Goal: Complete application form

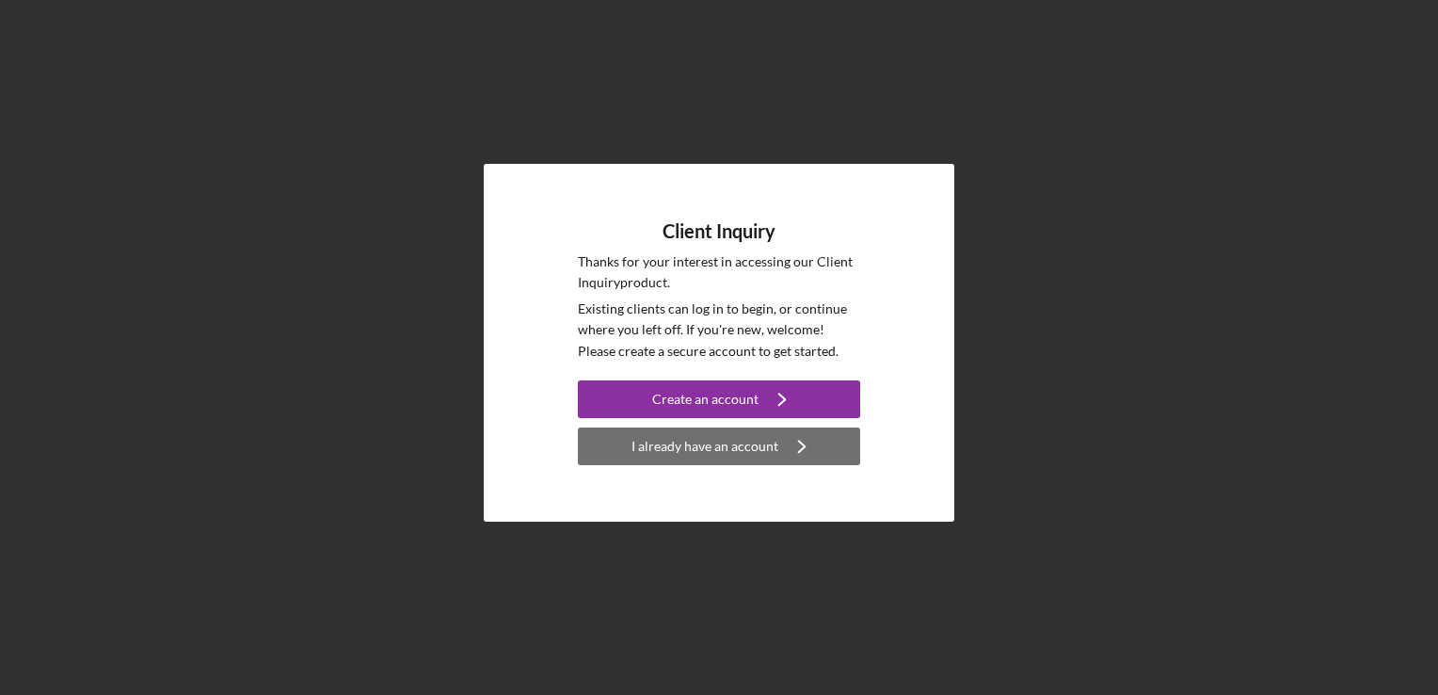
click at [737, 454] on div "I already have an account" at bounding box center [704, 446] width 147 height 38
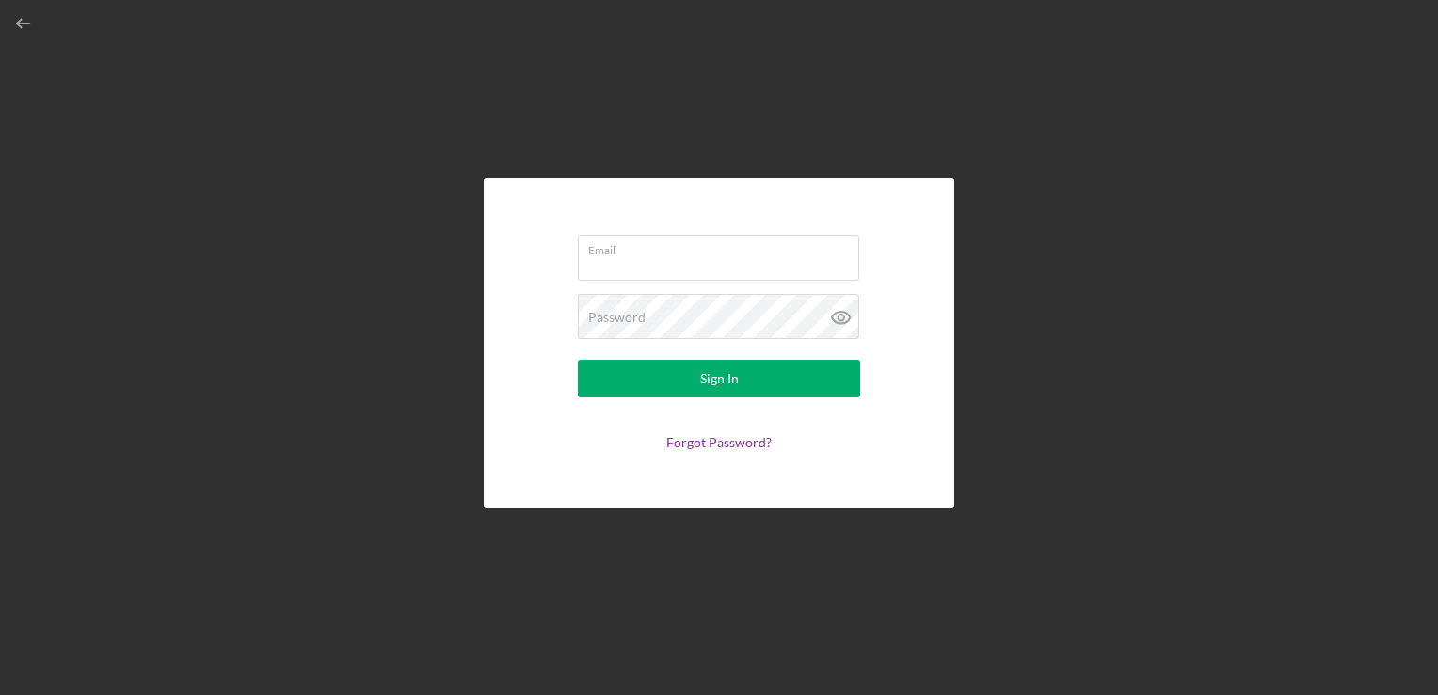
type input "[EMAIL_ADDRESS][DOMAIN_NAME]"
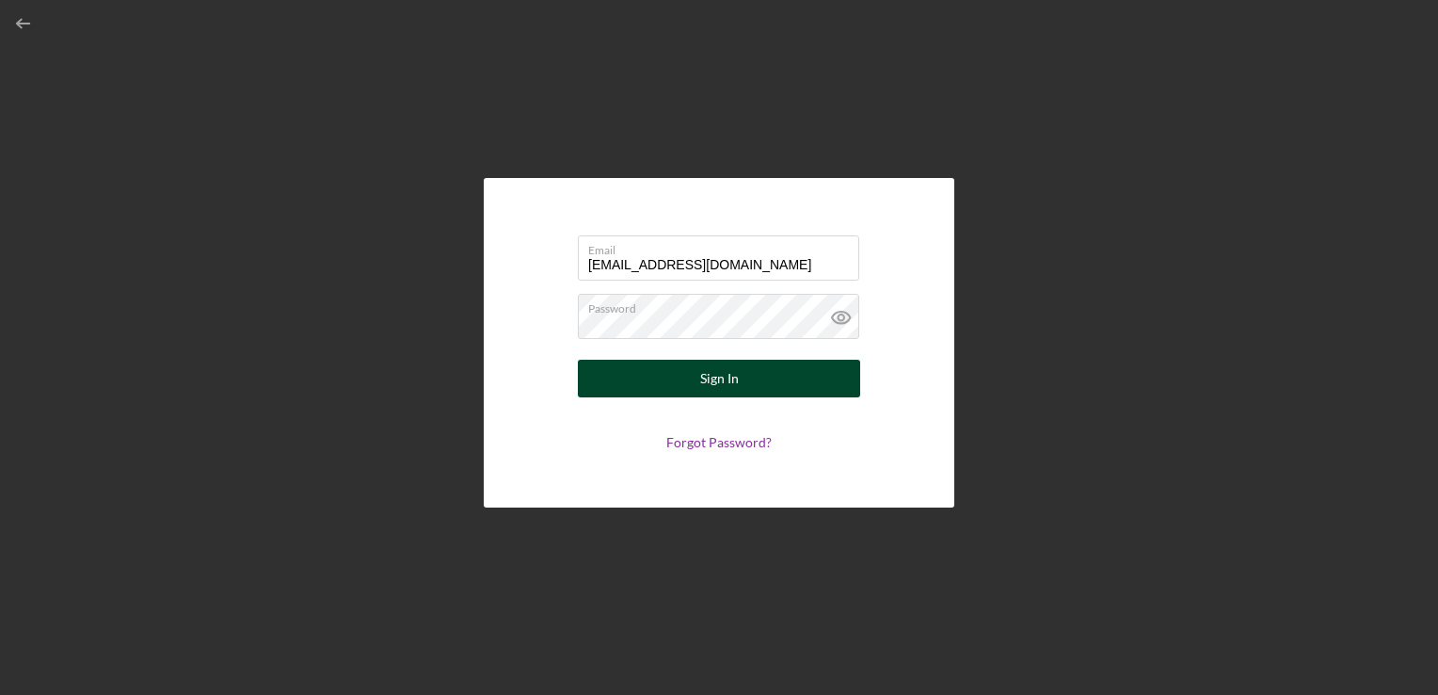
click at [734, 384] on div "Sign In" at bounding box center [719, 379] width 39 height 38
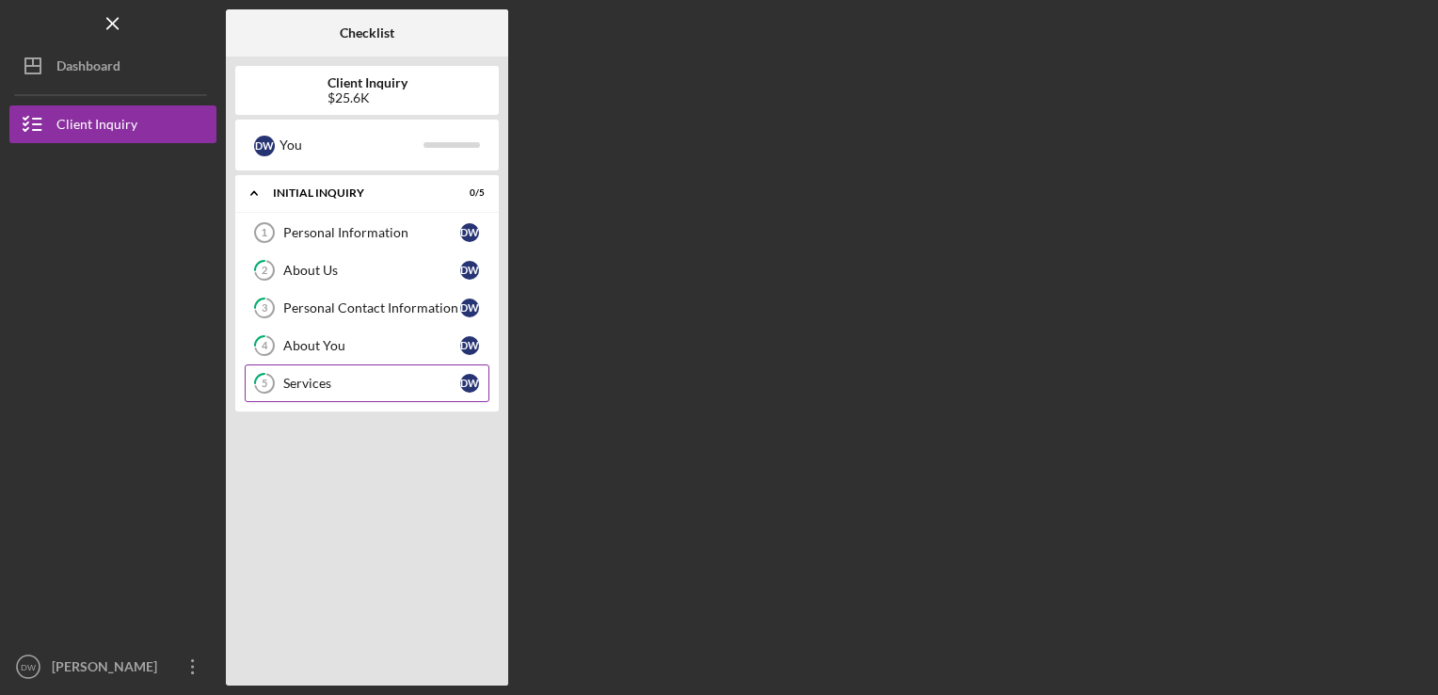
click at [343, 385] on div "Services" at bounding box center [371, 383] width 177 height 15
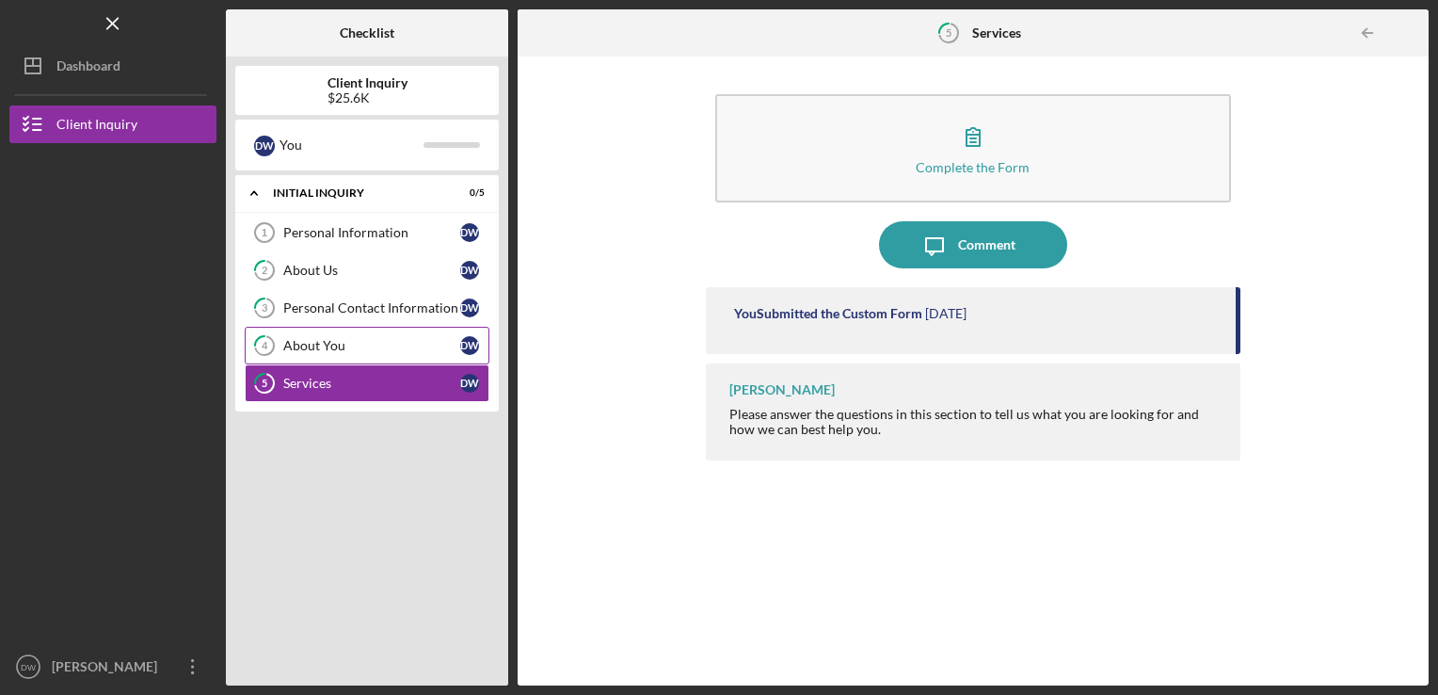
click at [343, 359] on link "4 About You D W" at bounding box center [367, 346] width 245 height 38
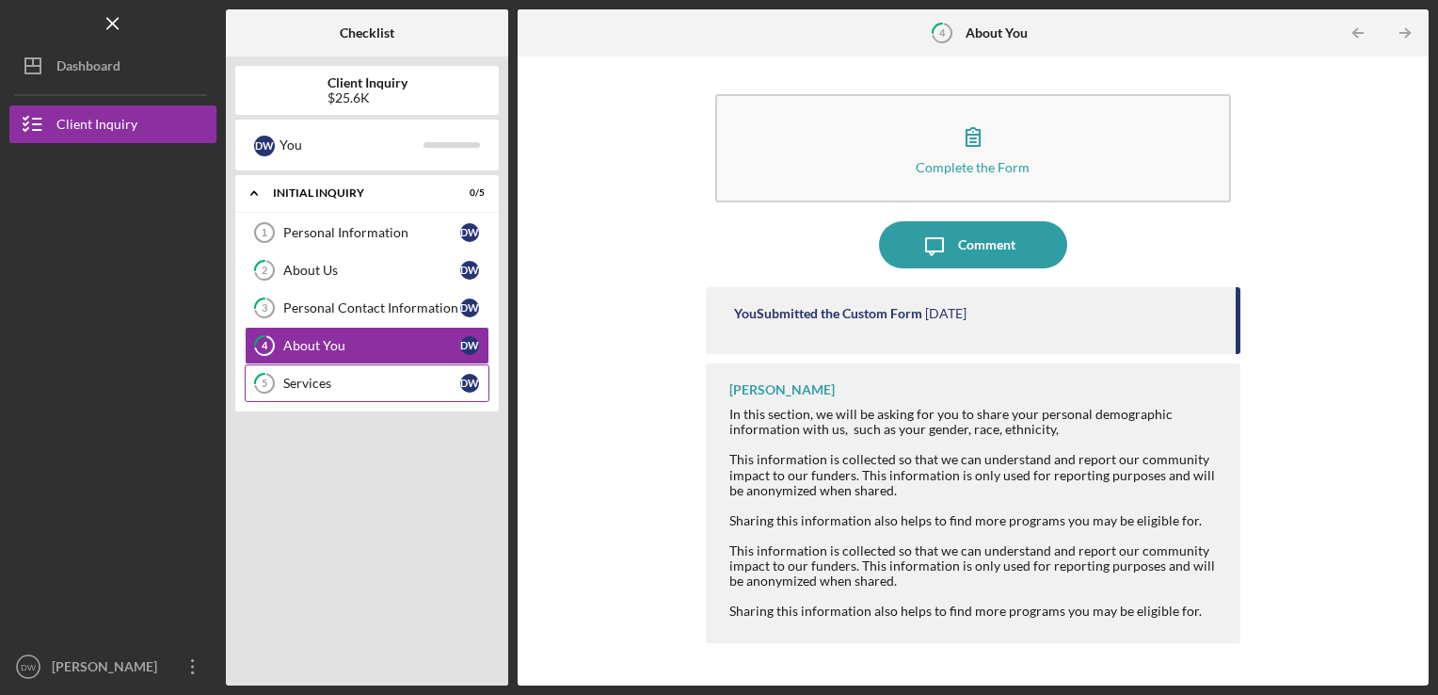
click at [343, 382] on div "Services" at bounding box center [371, 383] width 177 height 15
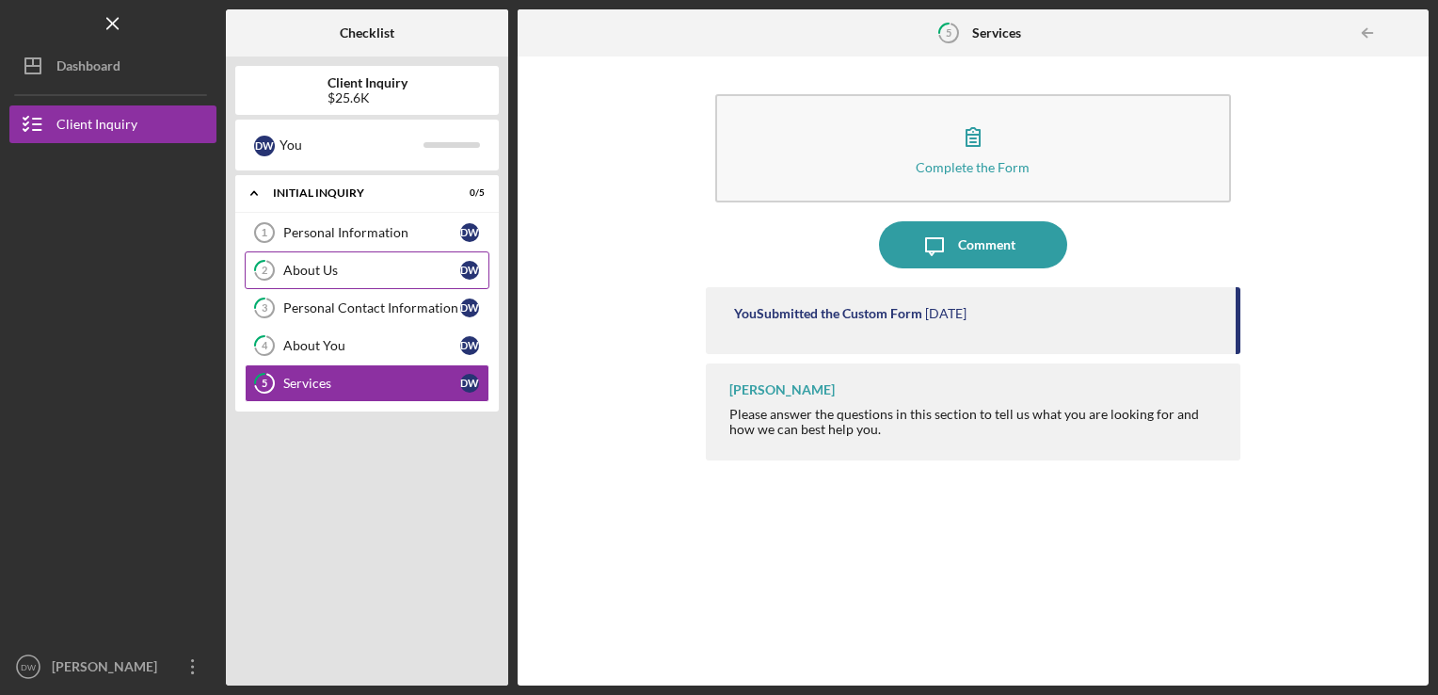
drag, startPoint x: 294, startPoint y: 252, endPoint x: 276, endPoint y: 269, distance: 24.6
click at [276, 269] on icon "2" at bounding box center [264, 270] width 47 height 47
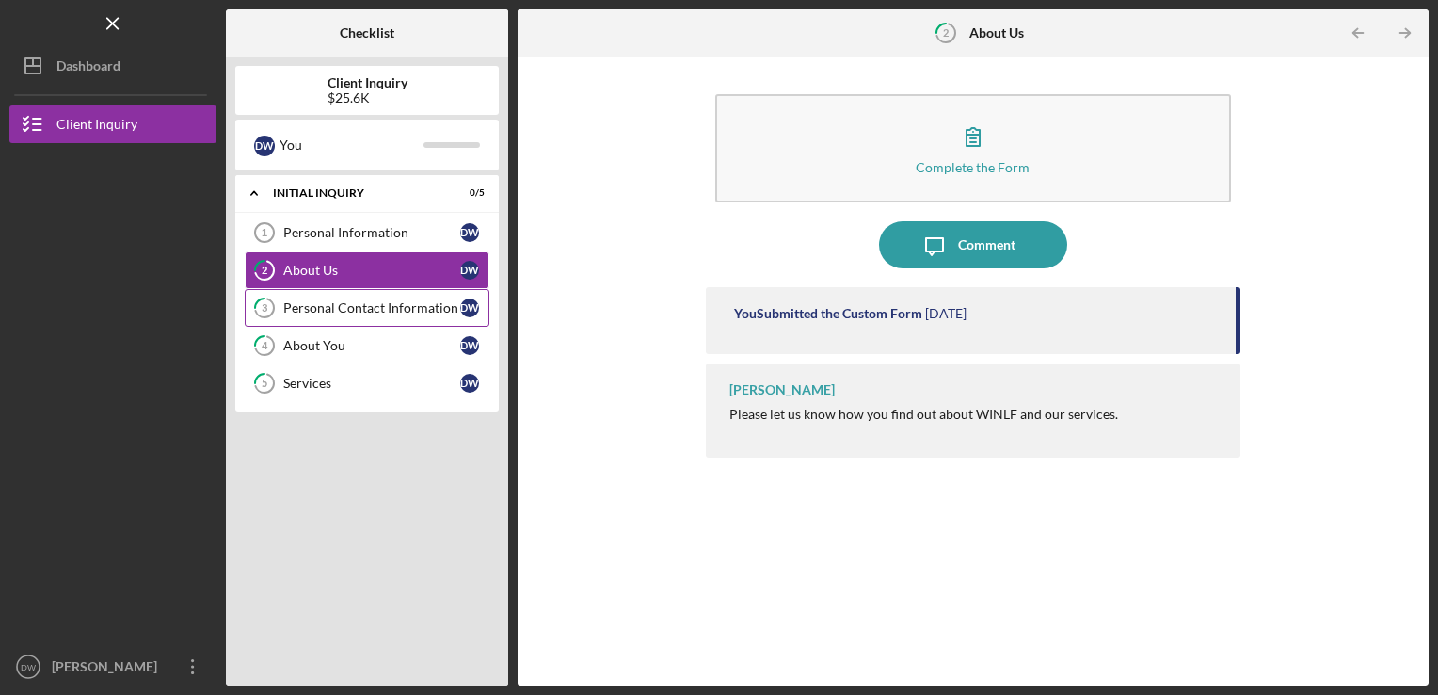
click at [283, 309] on div "Personal Contact Information" at bounding box center [371, 307] width 177 height 15
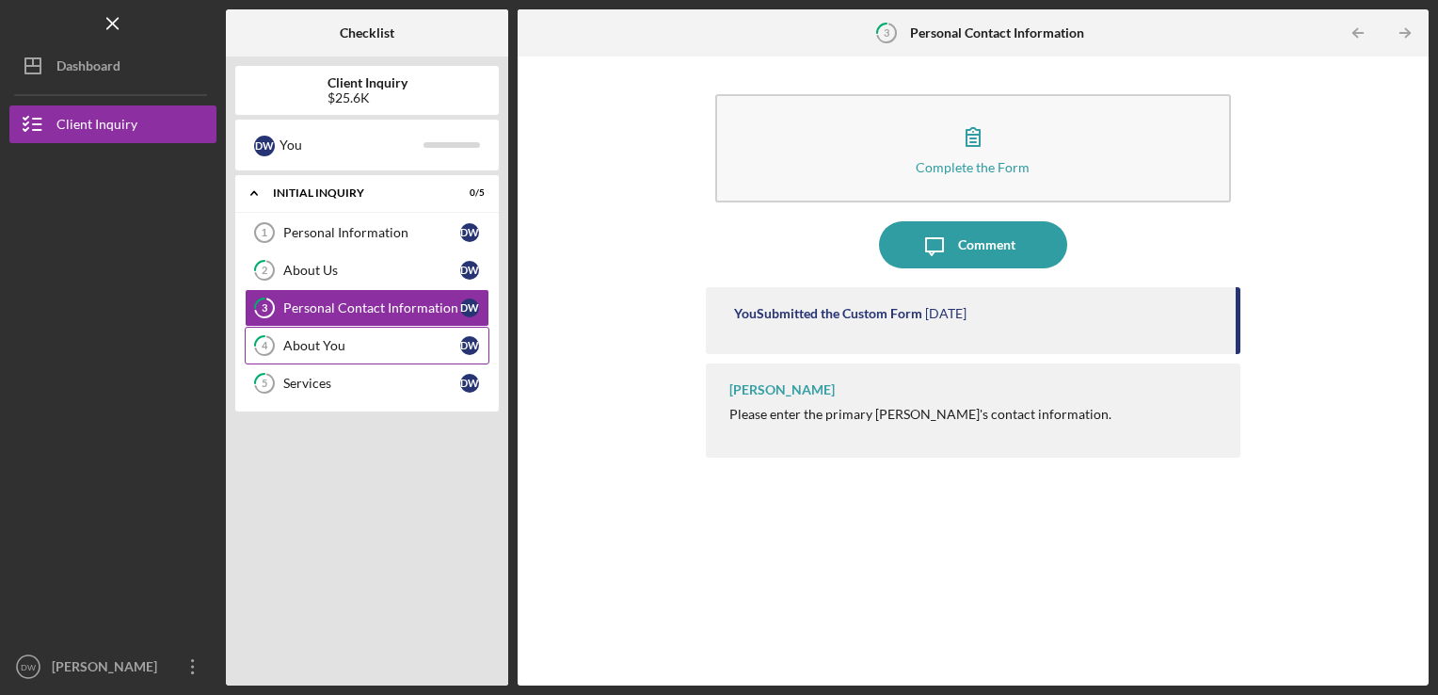
click at [284, 344] on div "About You" at bounding box center [371, 345] width 177 height 15
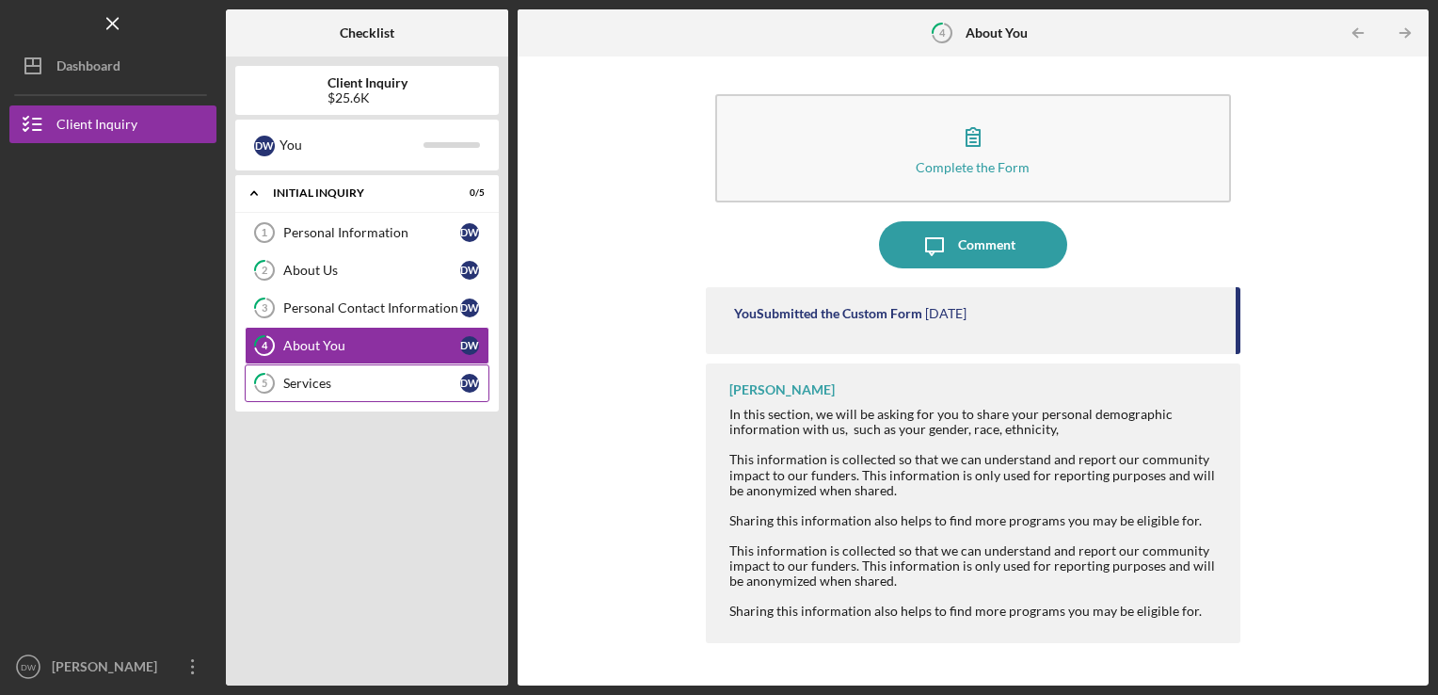
click at [301, 376] on div "Services" at bounding box center [371, 383] width 177 height 15
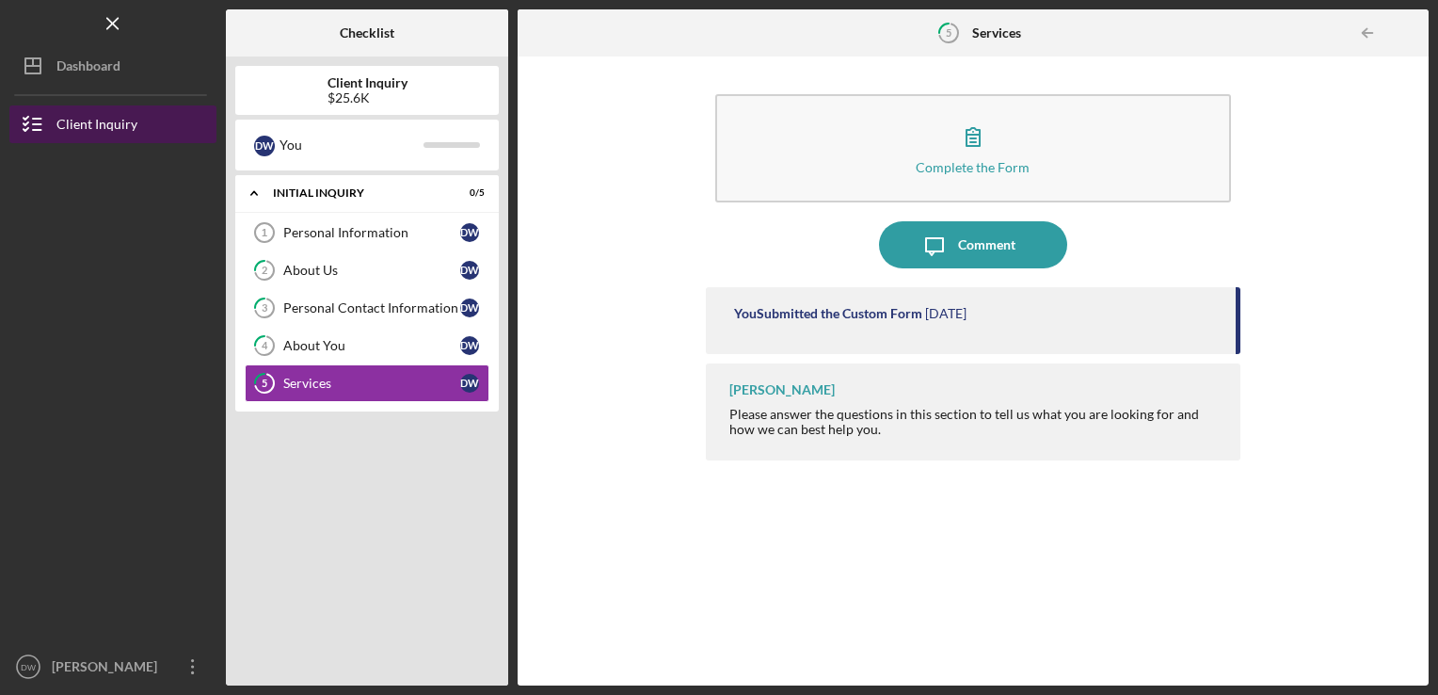
click at [75, 120] on div "Client Inquiry" at bounding box center [96, 126] width 81 height 42
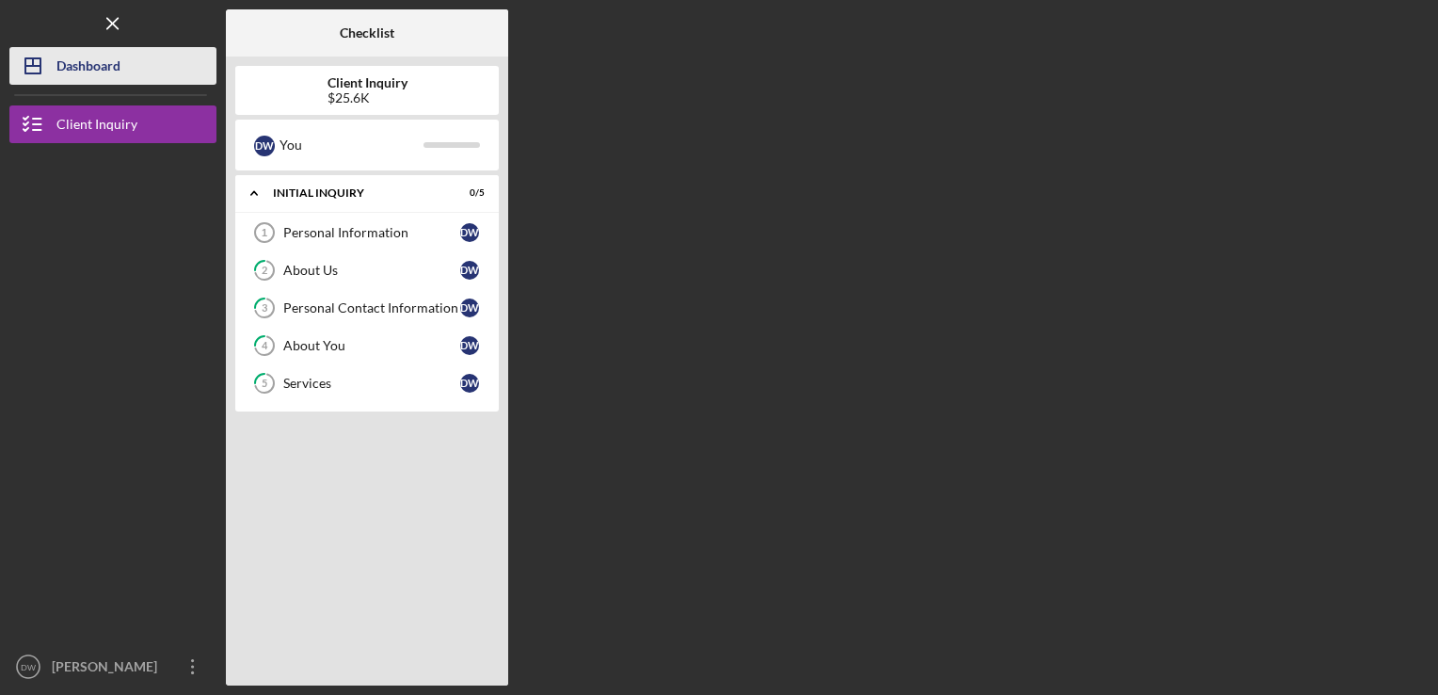
click at [87, 53] on div "Dashboard" at bounding box center [88, 68] width 64 height 42
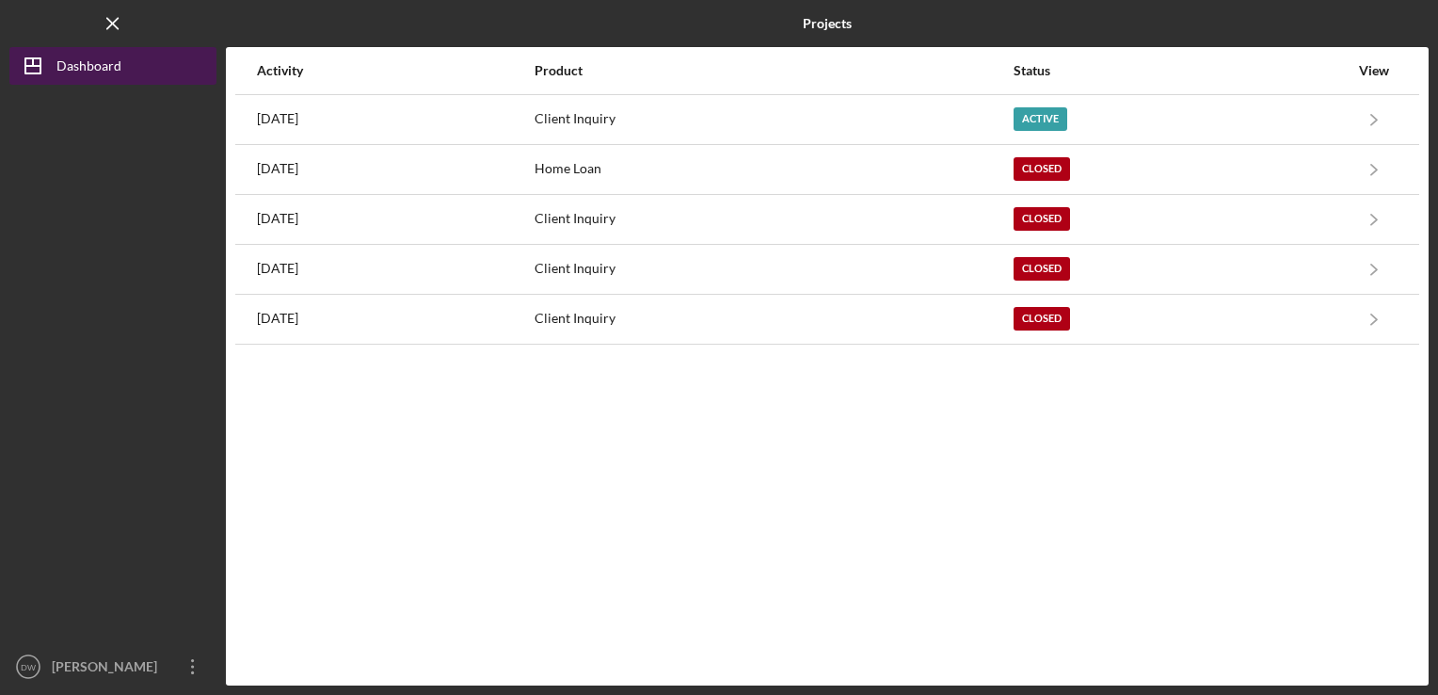
click at [92, 63] on div "Dashboard" at bounding box center [88, 68] width 65 height 42
click at [120, 8] on icon "Icon/Menu Close" at bounding box center [113, 24] width 42 height 42
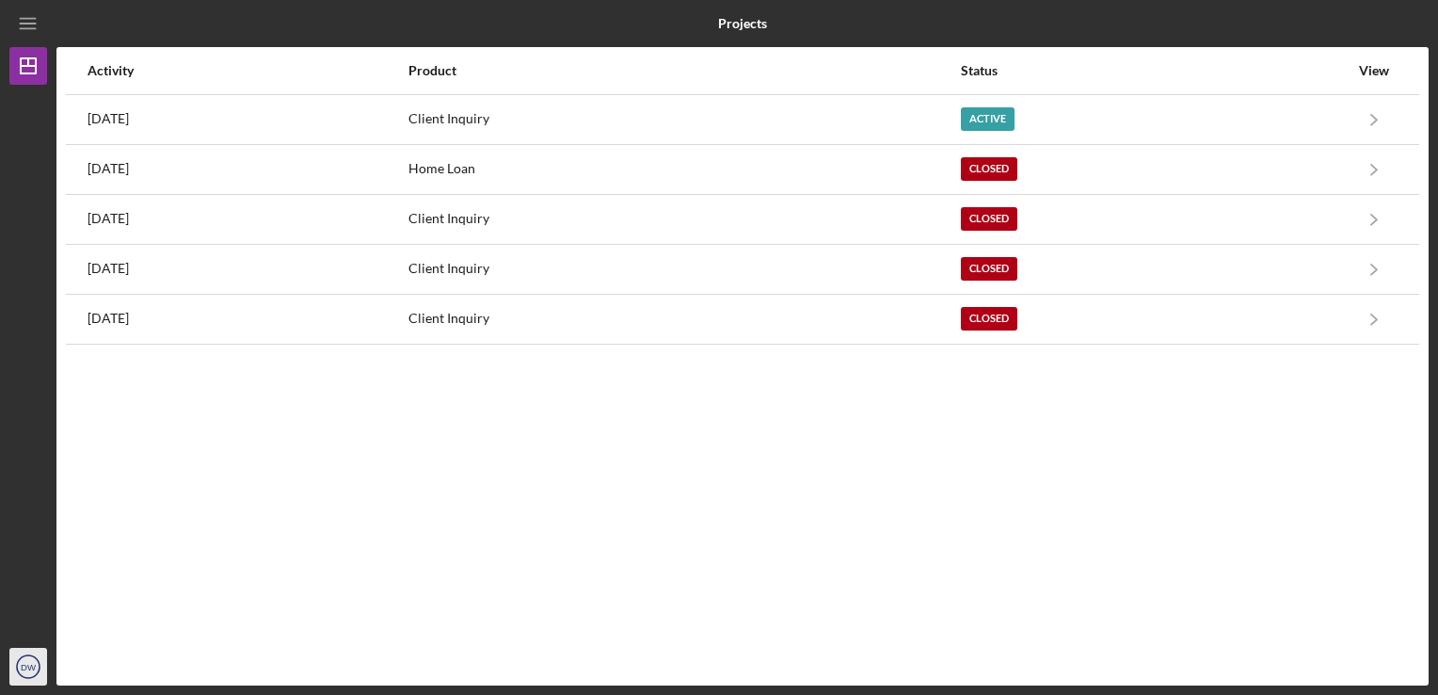
click at [29, 664] on text "DW" at bounding box center [29, 667] width 16 height 10
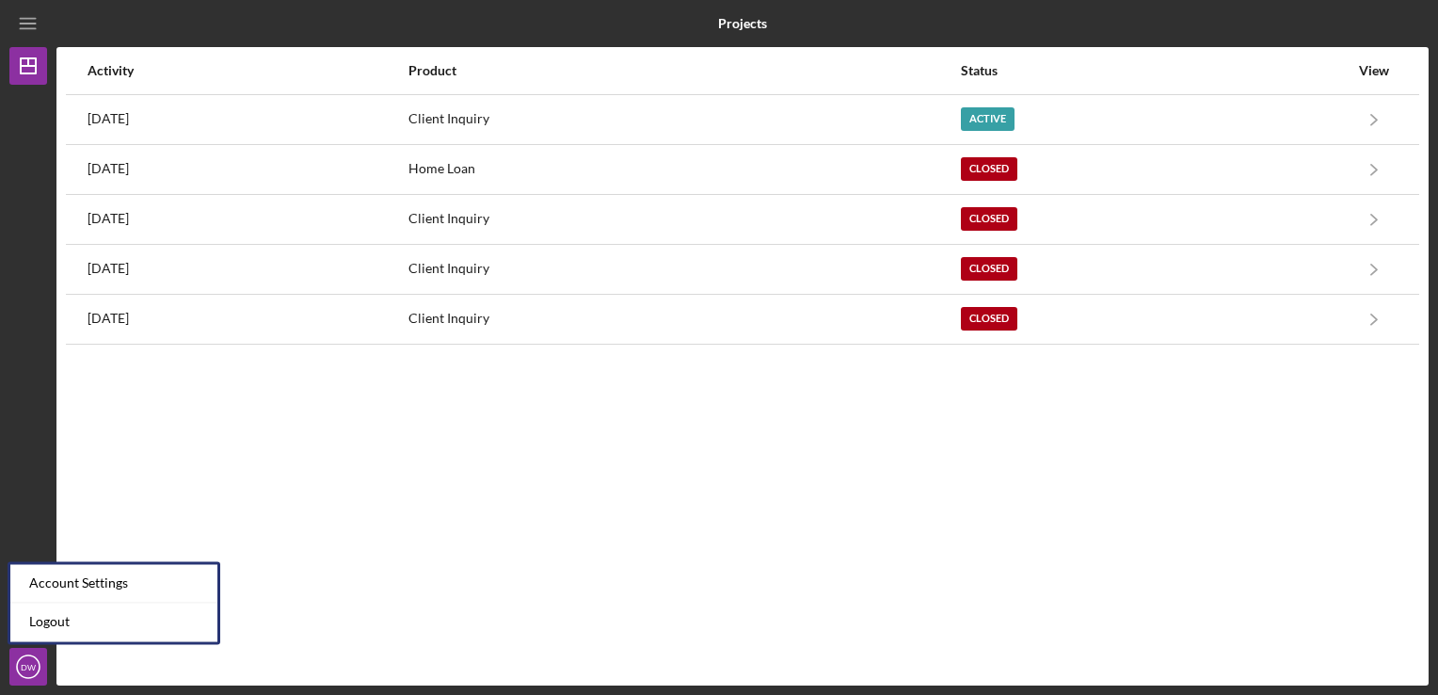
click at [813, 544] on div "Activity Product Status View [DATE] Client Inquiry Active Icon/Navigate Client …" at bounding box center [742, 366] width 1372 height 638
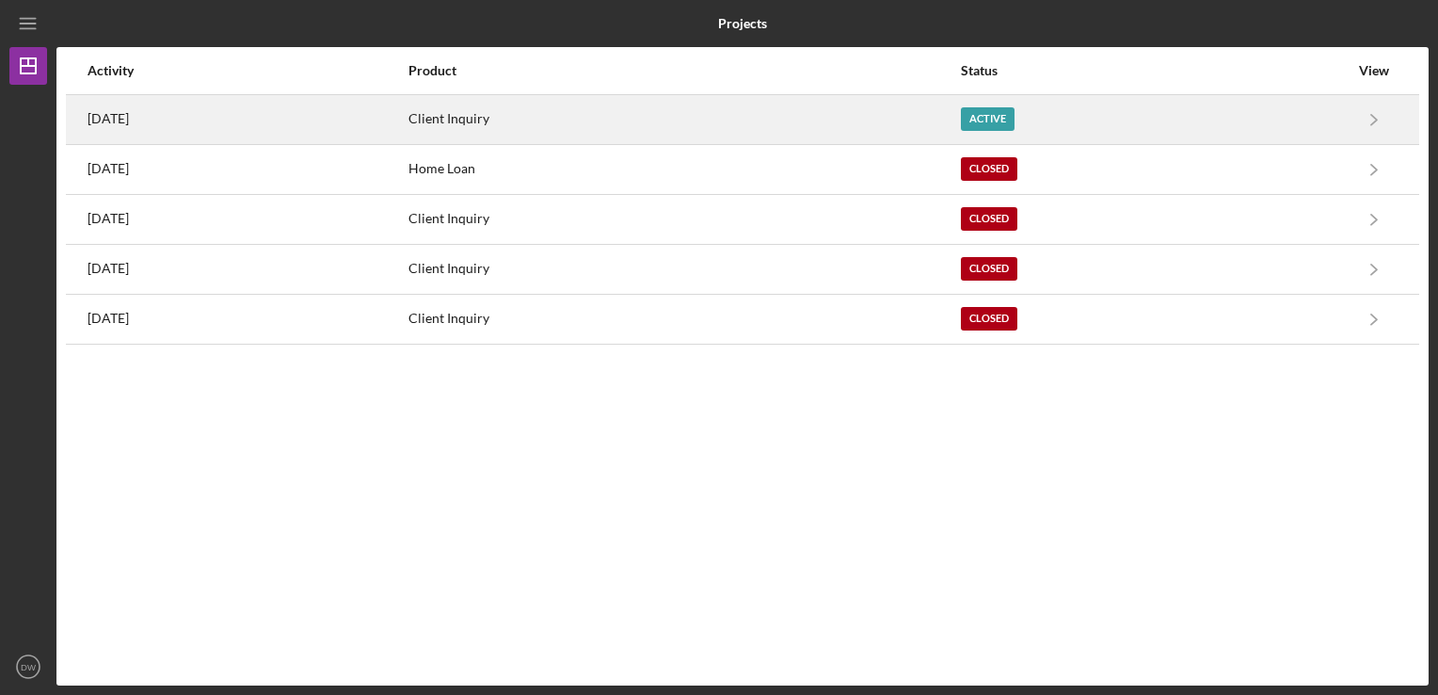
click at [1307, 123] on div "Active" at bounding box center [1155, 119] width 388 height 47
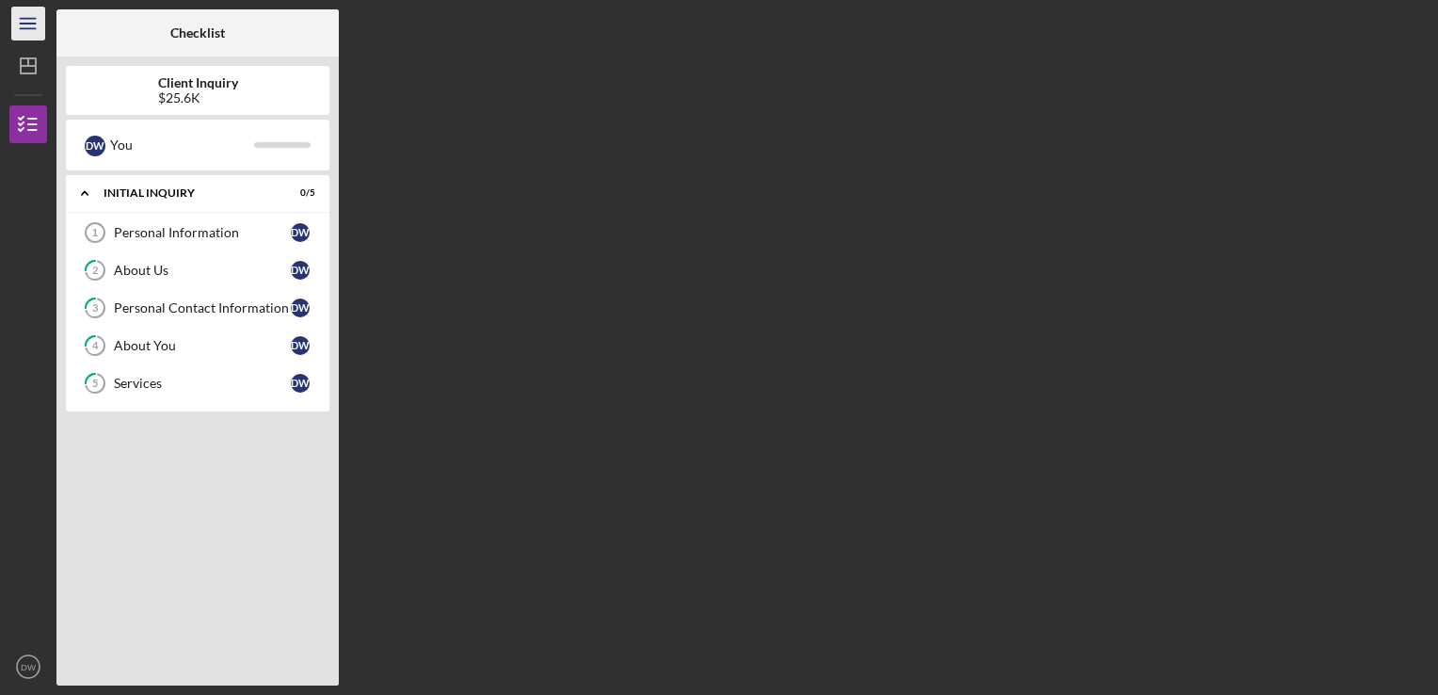
click at [24, 20] on icon "Icon/Menu" at bounding box center [29, 24] width 42 height 42
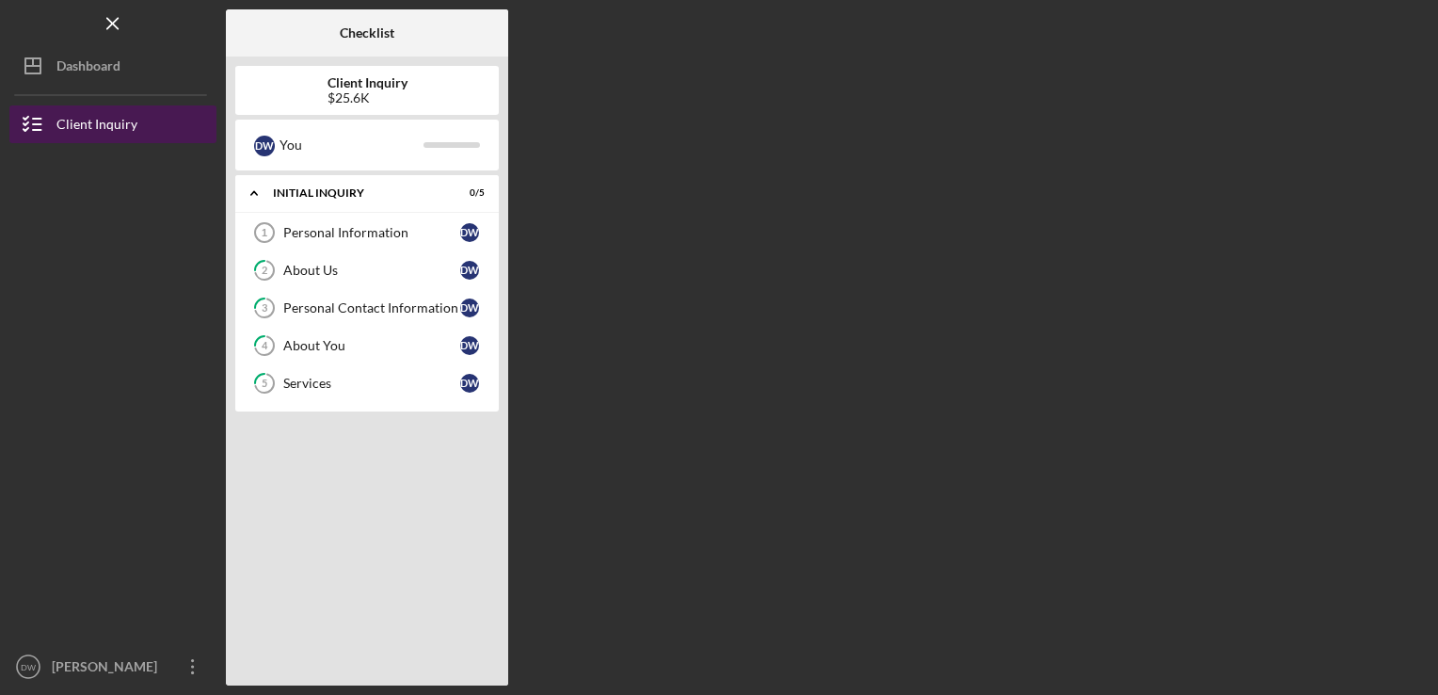
click at [56, 125] on div "Client Inquiry" at bounding box center [96, 126] width 81 height 42
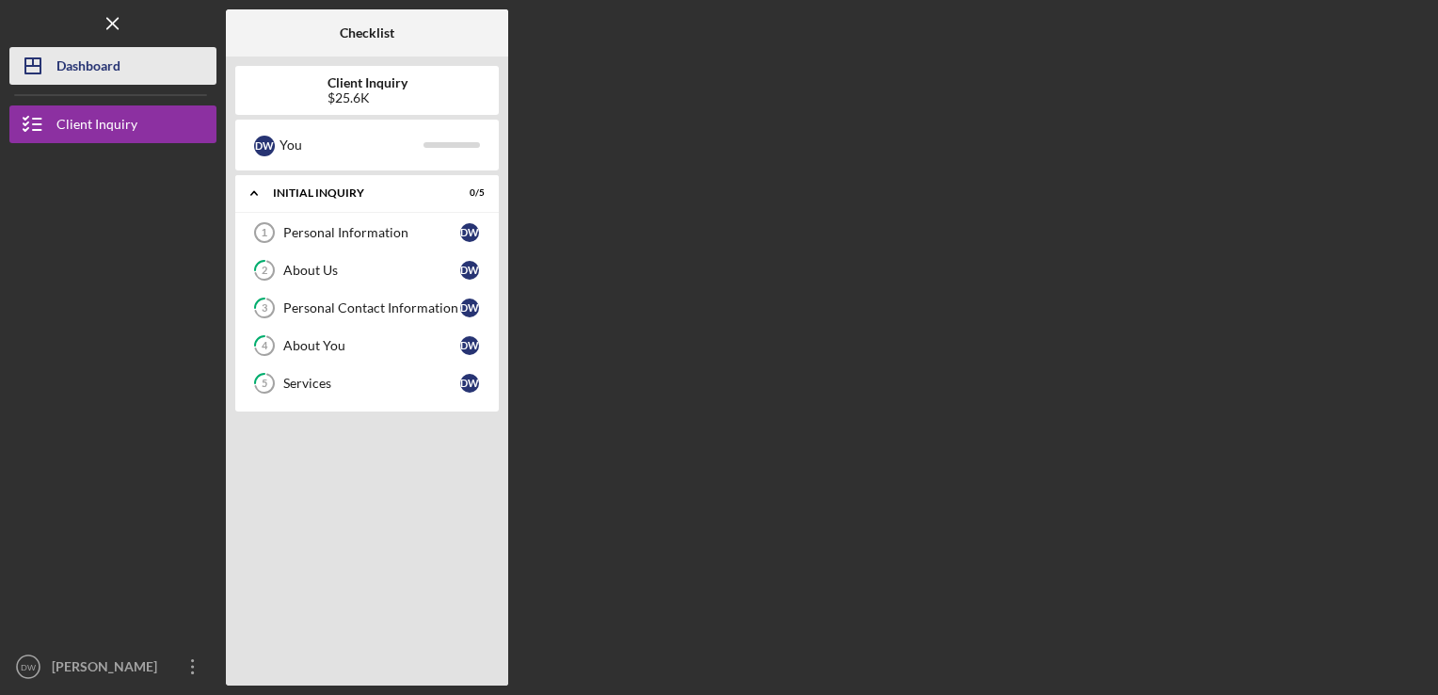
click at [67, 69] on div "Dashboard" at bounding box center [88, 68] width 64 height 42
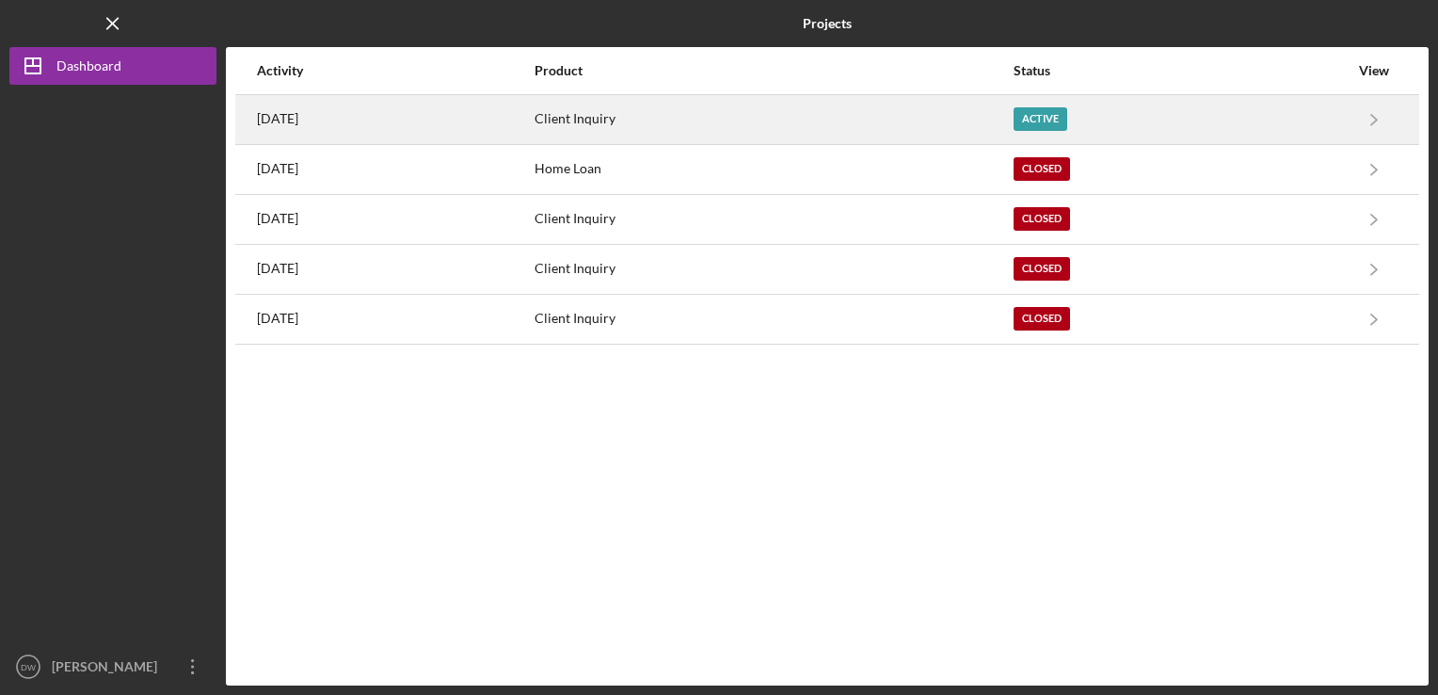
click at [768, 115] on div "Client Inquiry" at bounding box center [773, 119] width 477 height 47
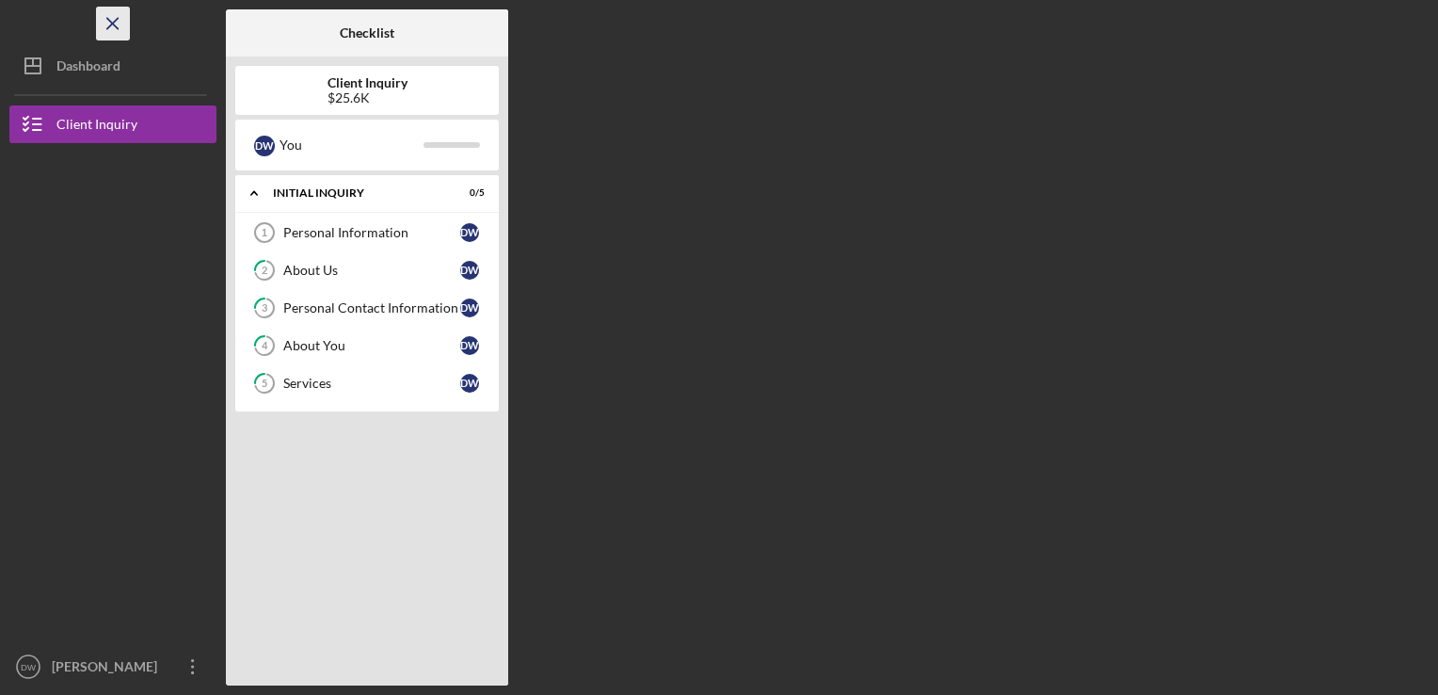
click at [123, 35] on icon "Icon/Menu Close" at bounding box center [113, 24] width 42 height 42
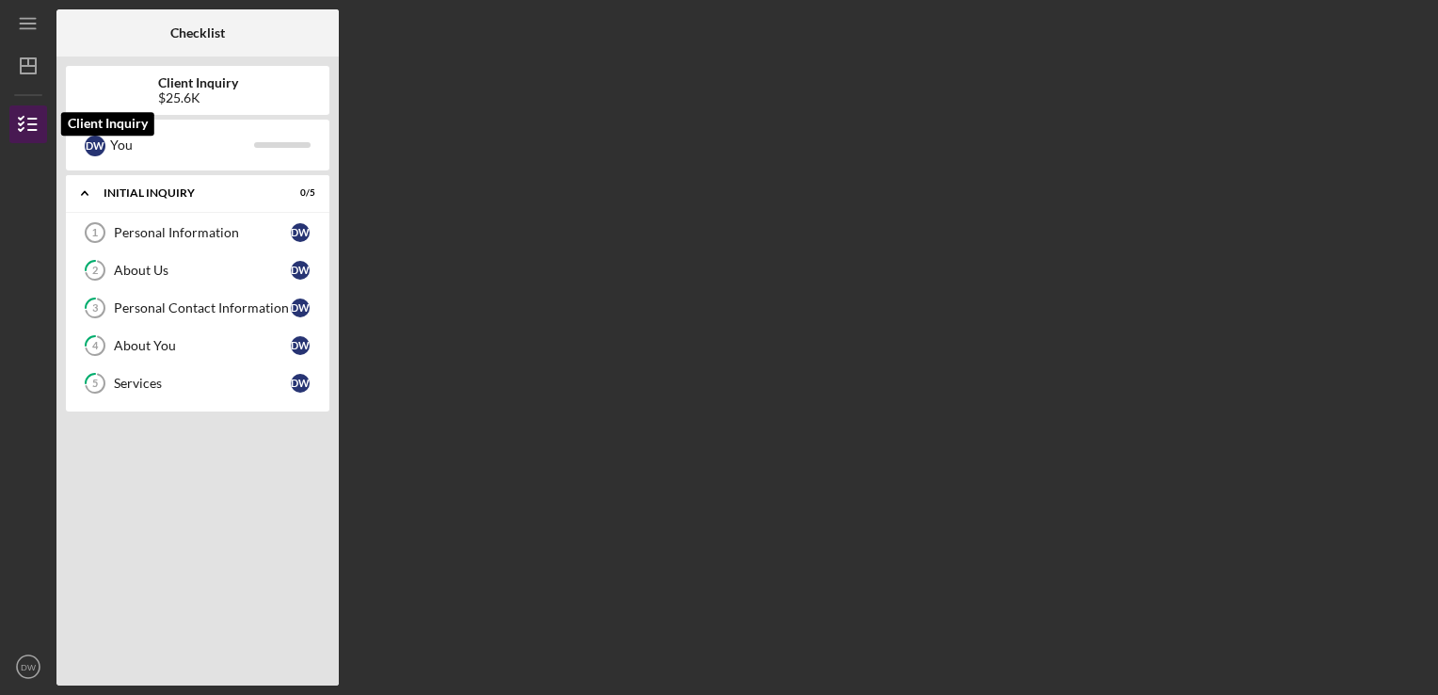
click at [34, 133] on icon "button" at bounding box center [28, 124] width 47 height 47
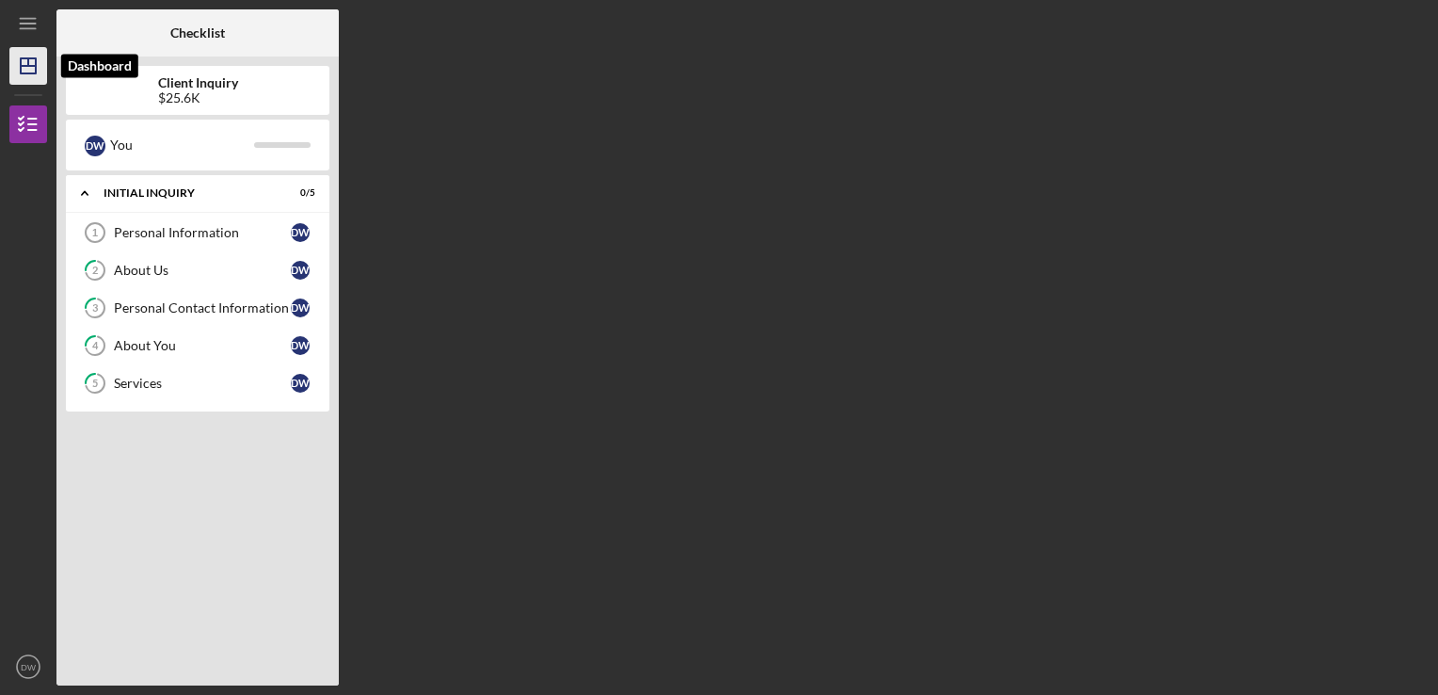
click at [24, 73] on polygon "button" at bounding box center [28, 65] width 15 height 15
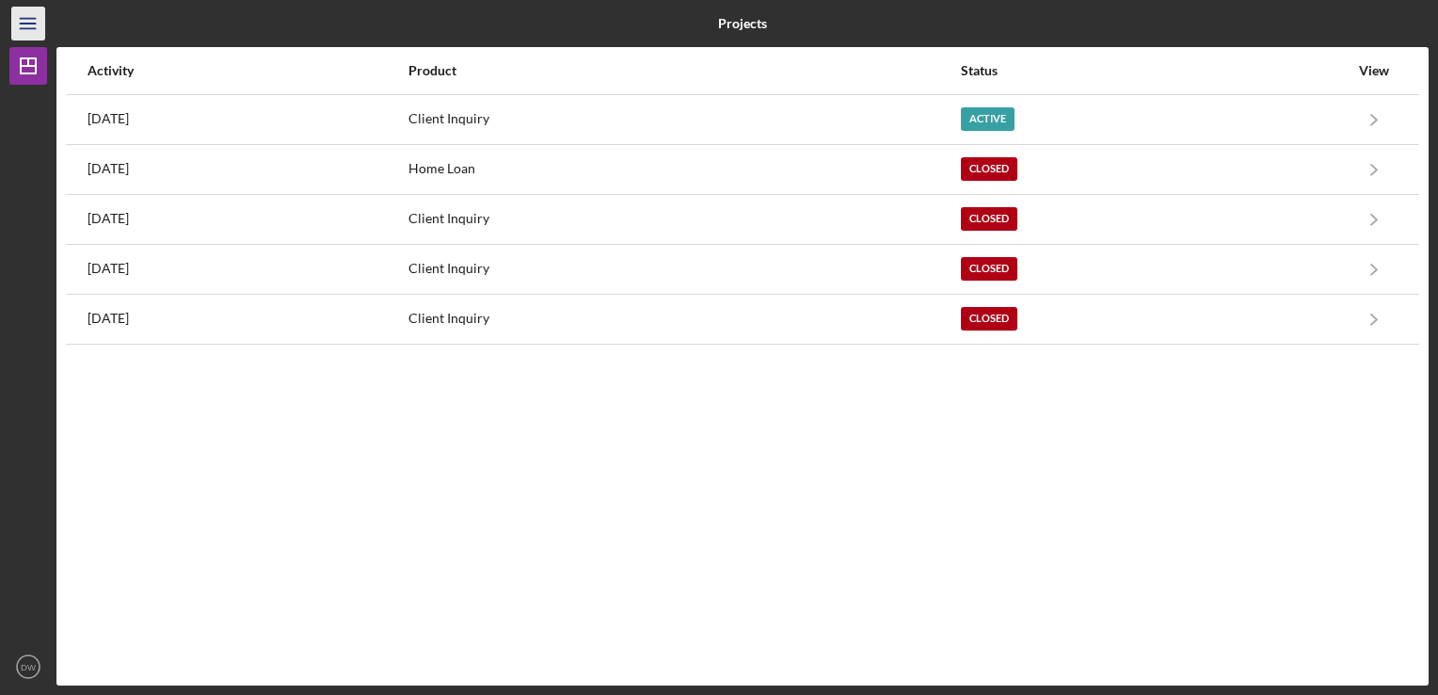
drag, startPoint x: 1311, startPoint y: 537, endPoint x: 25, endPoint y: 20, distance: 1385.8
click at [25, 20] on icon "Icon/Menu" at bounding box center [29, 24] width 42 height 42
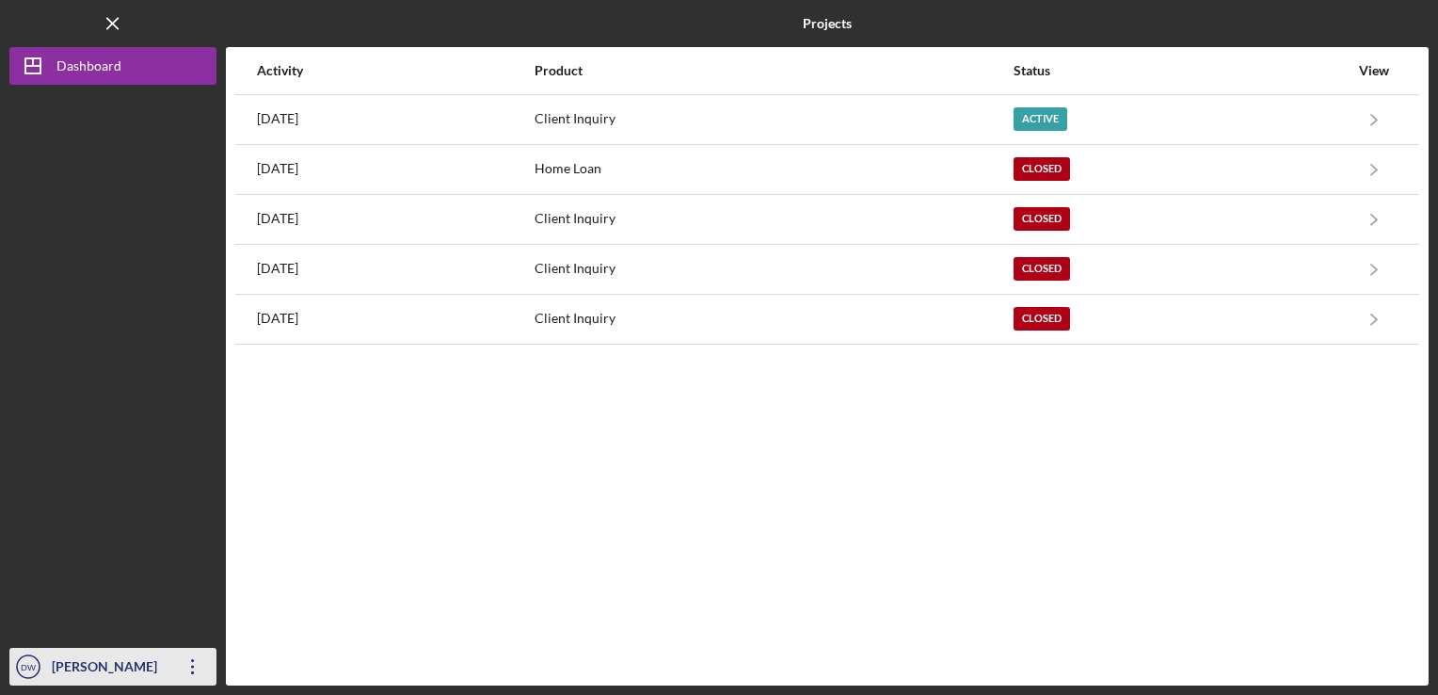
click at [194, 665] on icon "Icon/Overflow" at bounding box center [192, 666] width 47 height 47
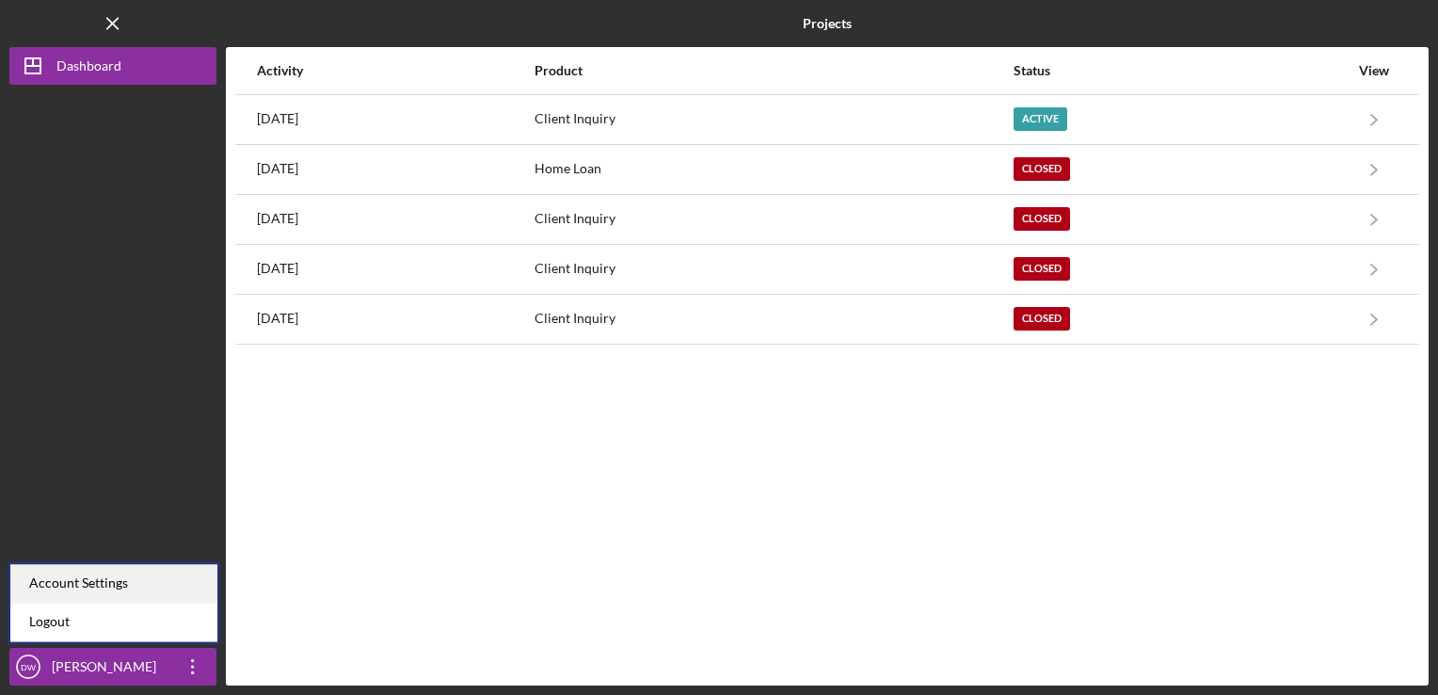
click at [141, 578] on div "Account Settings" at bounding box center [113, 583] width 207 height 39
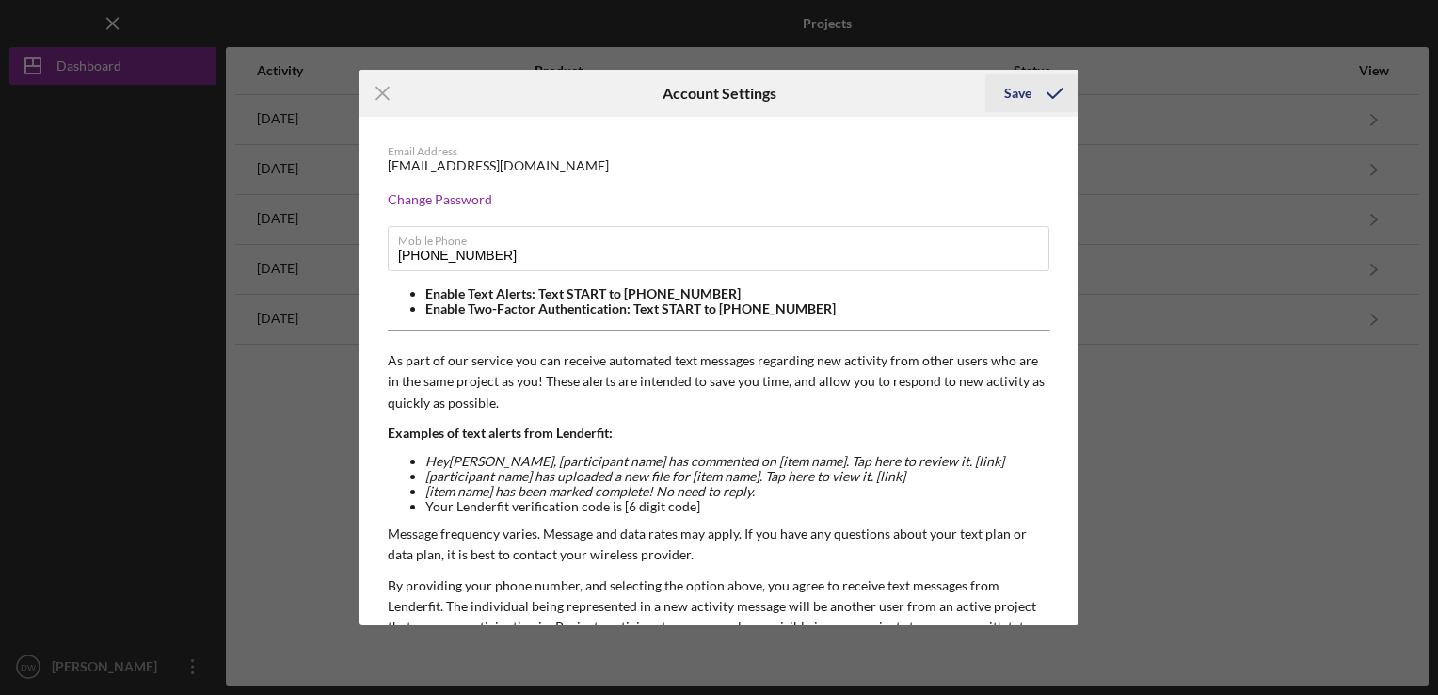
click at [1042, 88] on icon "submit" at bounding box center [1054, 93] width 47 height 47
